Goal: Task Accomplishment & Management: Manage account settings

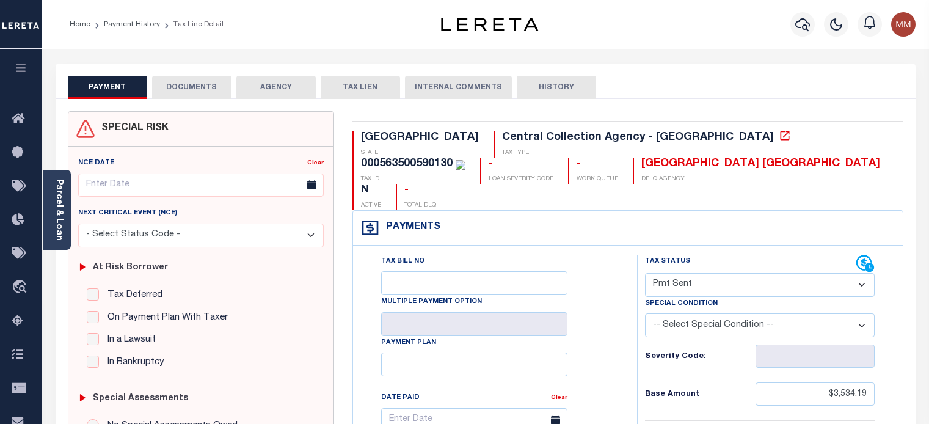
select select "SNT"
click at [803, 20] on icon "button" at bounding box center [802, 24] width 15 height 13
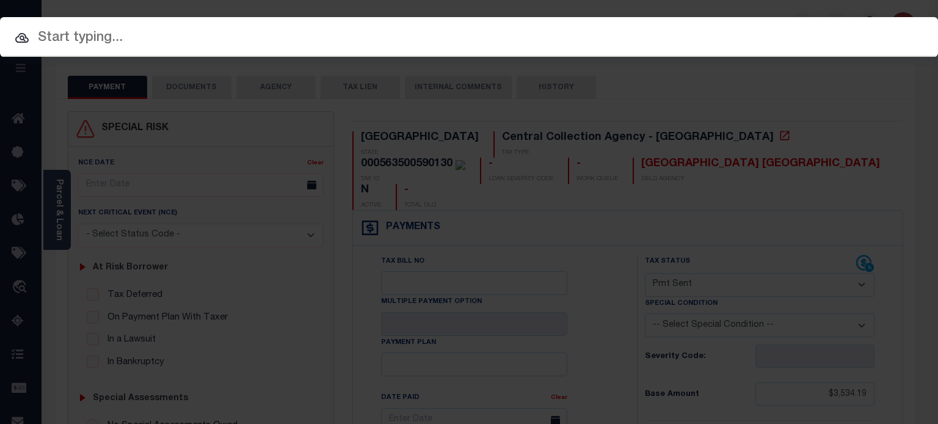
click at [556, 41] on input "text" at bounding box center [469, 37] width 938 height 21
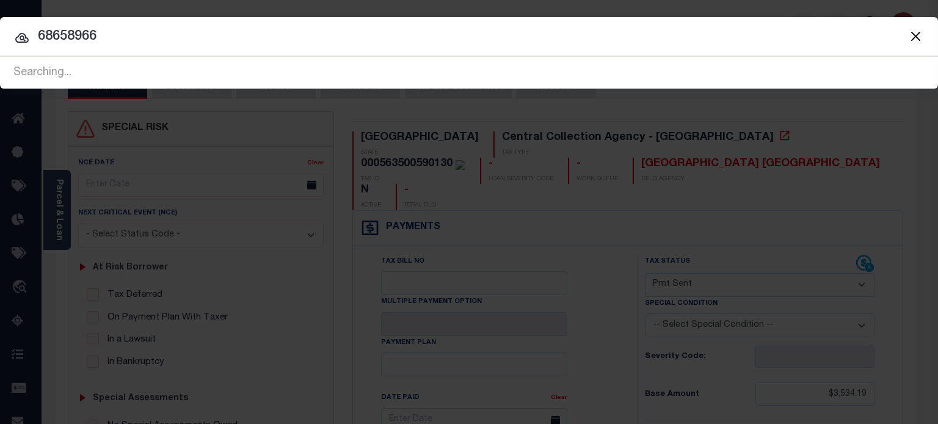
type input "68658966"
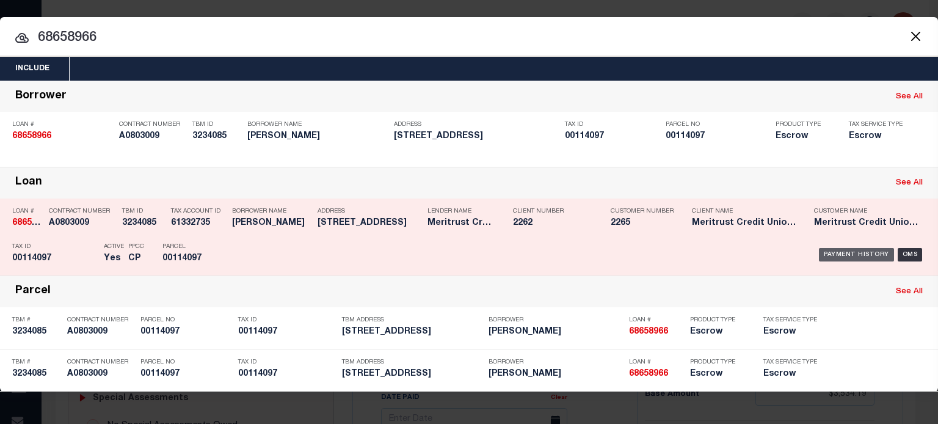
click at [859, 252] on div "Payment History" at bounding box center [856, 254] width 75 height 13
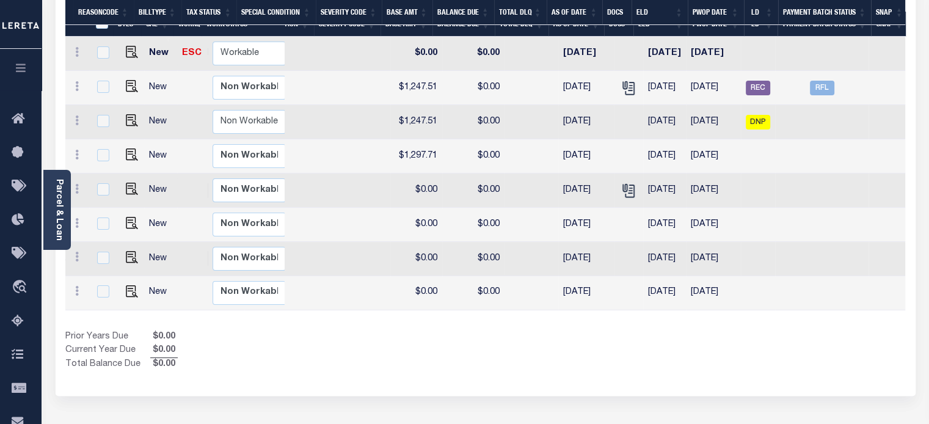
scroll to position [0, 403]
click at [825, 81] on span "RFL" at bounding box center [822, 88] width 24 height 15
checkbox input "true"
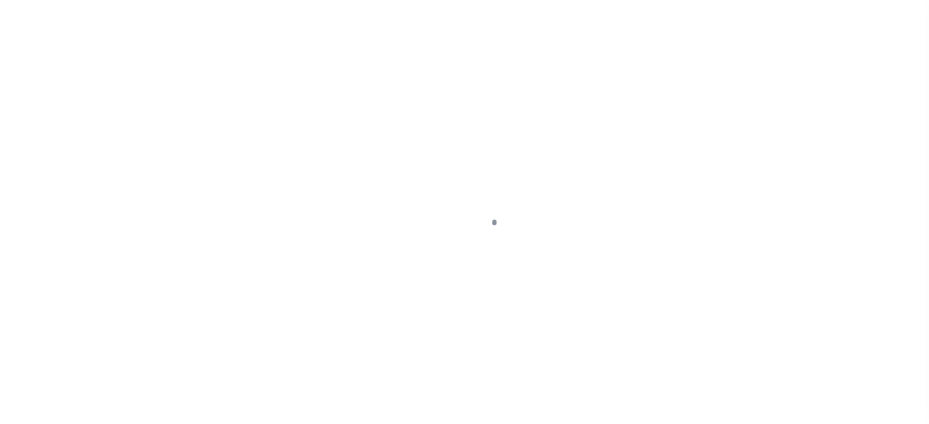
select select "RFL"
type input "07/11/2025"
type input "$2,462.83"
select select "Urbina, Matthew"
checkbox input "true"
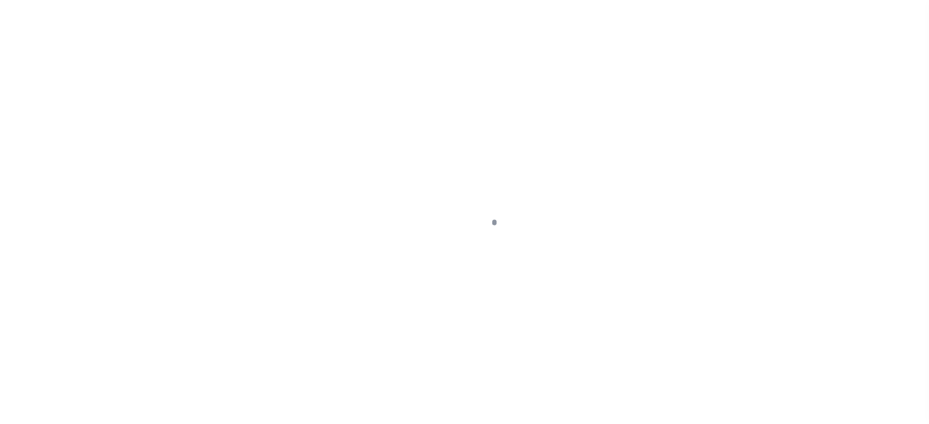
select select
type input "N"
radio input "true"
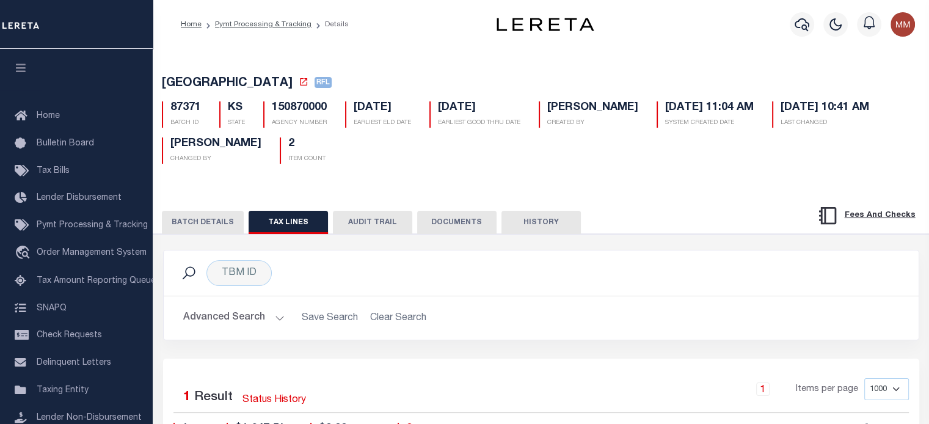
click at [217, 222] on button "BATCH DETAILS" at bounding box center [203, 222] width 82 height 23
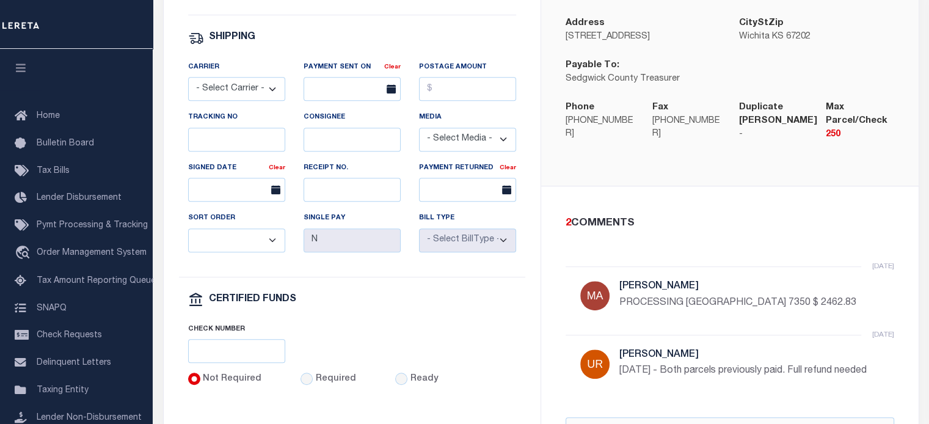
scroll to position [672, 0]
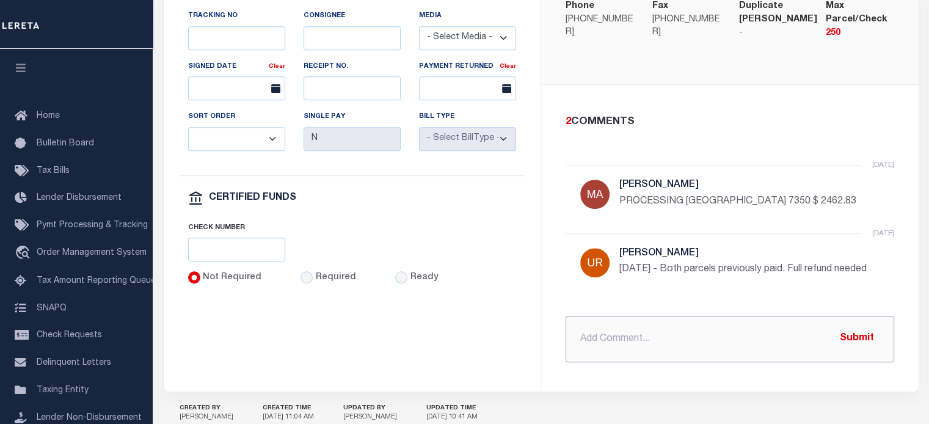
click at [618, 327] on input "text" at bounding box center [729, 339] width 328 height 46
type input "F"
type input "10-3-25 FEDEX 8848 9076 0320 CK 8704 $ 2462.83"
click at [861, 331] on button "Submit" at bounding box center [856, 338] width 50 height 25
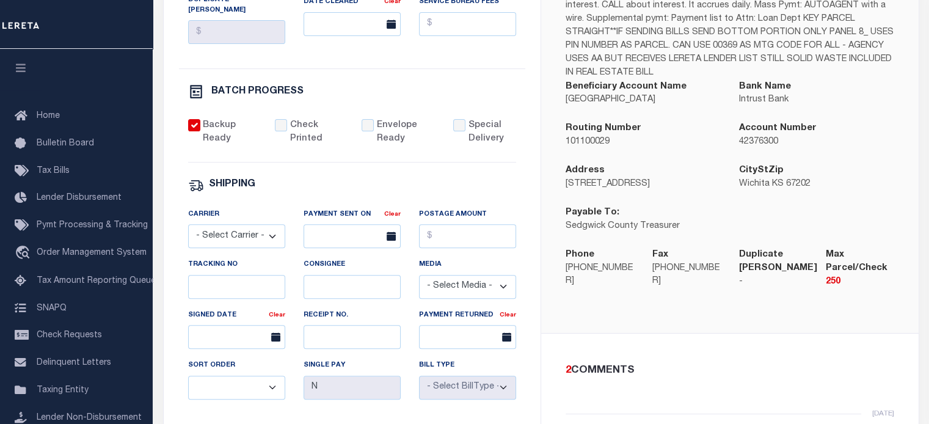
scroll to position [244, 0]
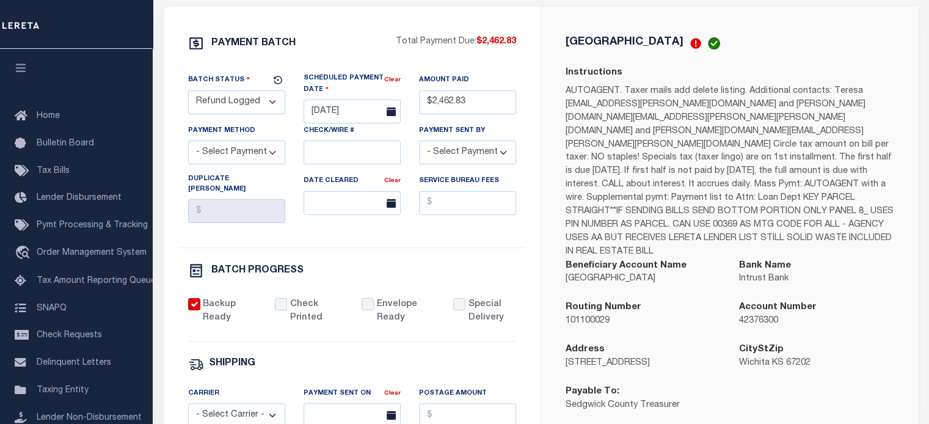
click at [231, 101] on select "- Select Status - Scheduled for Payment Ready For Payment Payment Sent Cleared …" at bounding box center [236, 102] width 97 height 24
select select "RFD"
click at [188, 92] on select "- Select Status - Scheduled for Payment Ready For Payment Payment Sent Cleared …" at bounding box center [236, 102] width 97 height 24
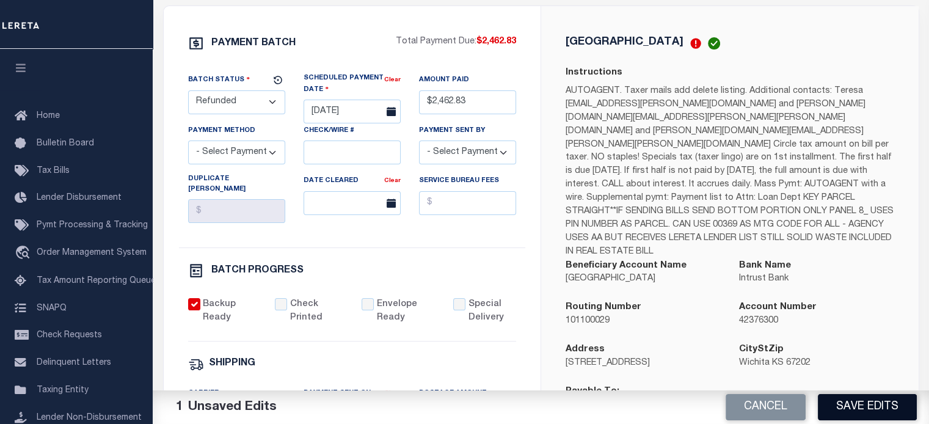
click at [857, 404] on button "Save Edits" at bounding box center [866, 407] width 99 height 26
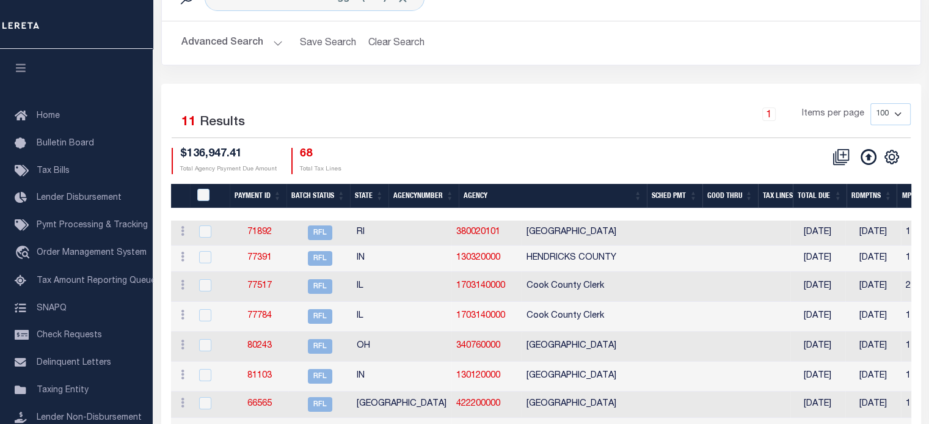
scroll to position [122, 0]
